Goal: Information Seeking & Learning: Understand process/instructions

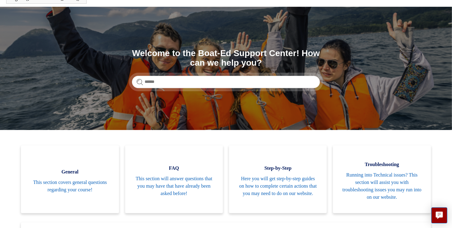
scroll to position [37, 0]
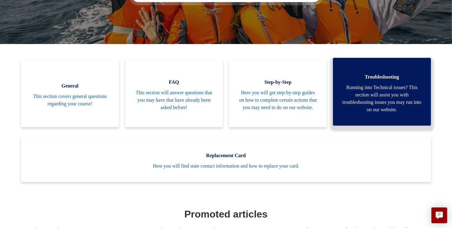
click at [357, 84] on span "Running into Technical issues? This section will assist you with troubleshootin…" at bounding box center [382, 99] width 79 height 30
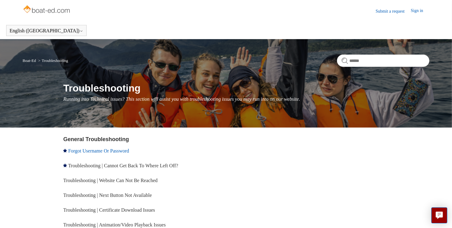
click at [125, 150] on link "Forgot Username Or Password" at bounding box center [98, 150] width 61 height 5
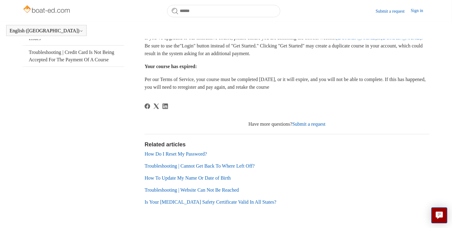
scroll to position [185, 0]
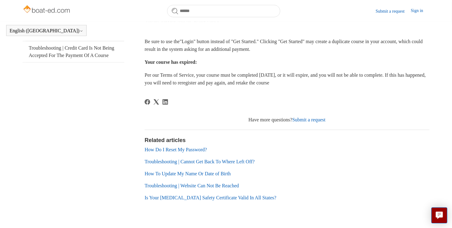
click at [197, 147] on link "How Do I Reset My Password?" at bounding box center [176, 149] width 62 height 5
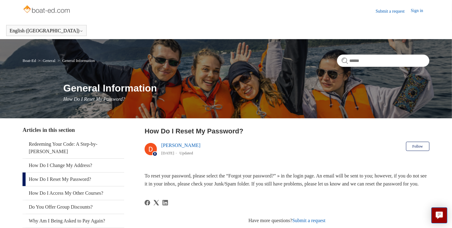
click at [415, 10] on link "Sign in" at bounding box center [420, 10] width 19 height 7
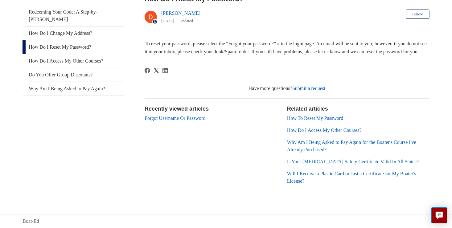
click at [205, 118] on link "Forgot Username Or Password" at bounding box center [175, 118] width 61 height 5
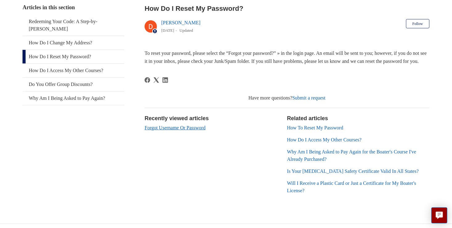
scroll to position [140, 0]
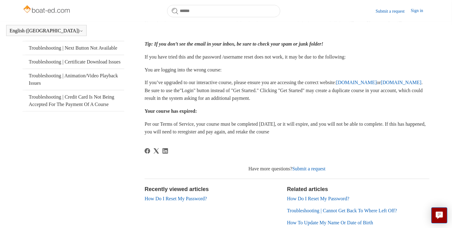
scroll to position [155, 0]
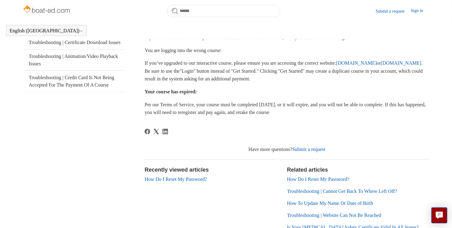
click at [319, 149] on link "Submit a request" at bounding box center [309, 149] width 33 height 5
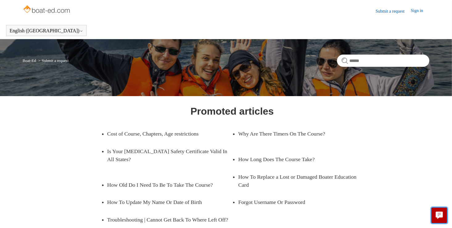
click at [439, 214] on icon "Live chat" at bounding box center [439, 215] width 7 height 6
click at [22, 110] on main "Boat-Ed Submit a request Promoted articles Cost of Course, Chapters, Age restri…" at bounding box center [226, 169] width 452 height 260
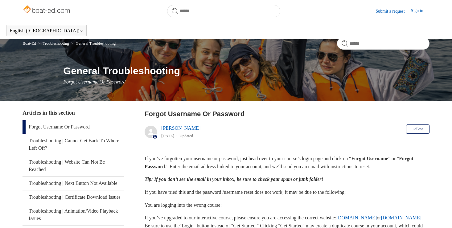
scroll to position [185, 0]
